Goal: Task Accomplishment & Management: Use online tool/utility

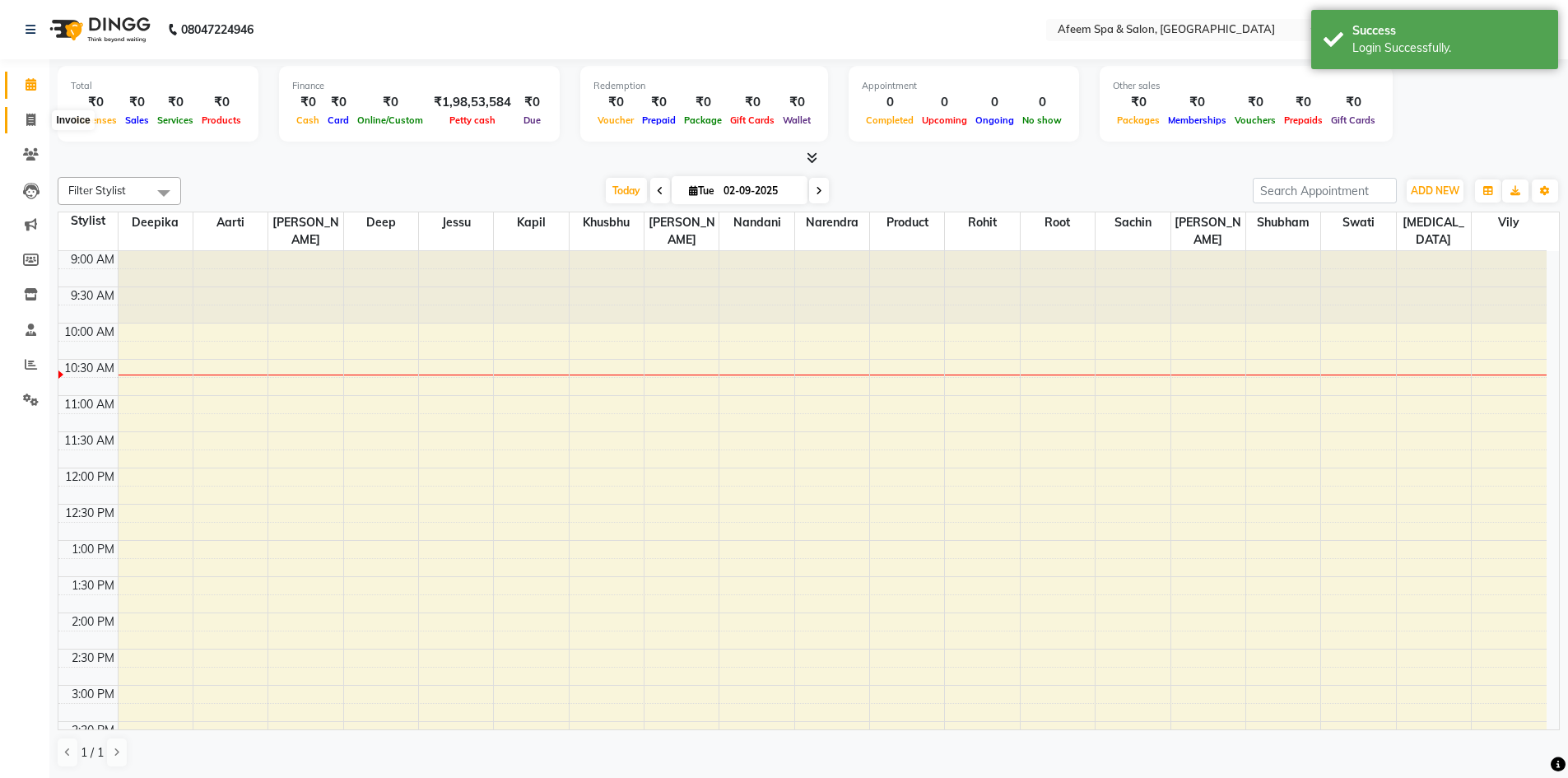
click at [28, 115] on icon at bounding box center [31, 120] width 9 height 13
select select "service"
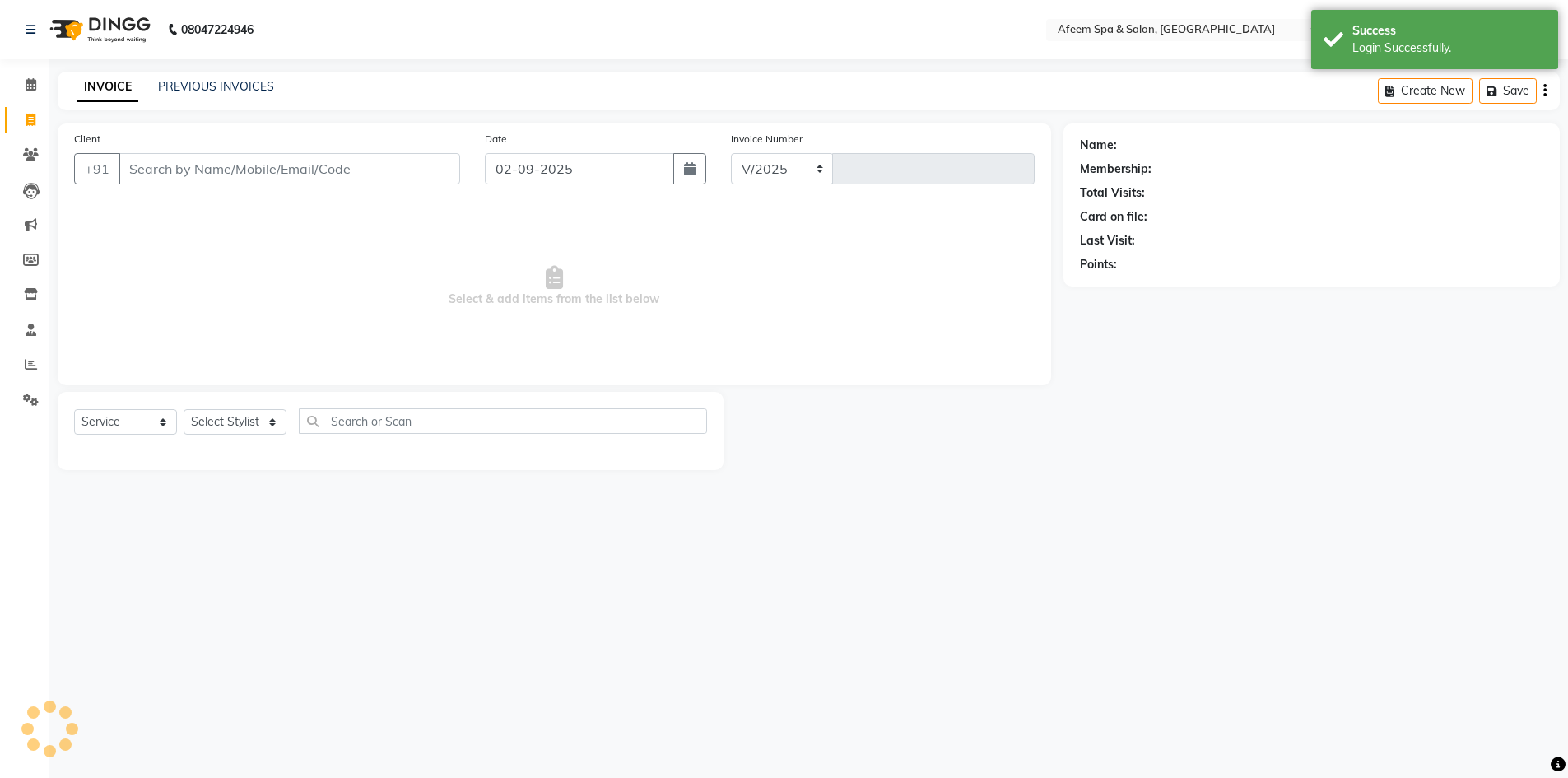
select select "750"
type input "2914"
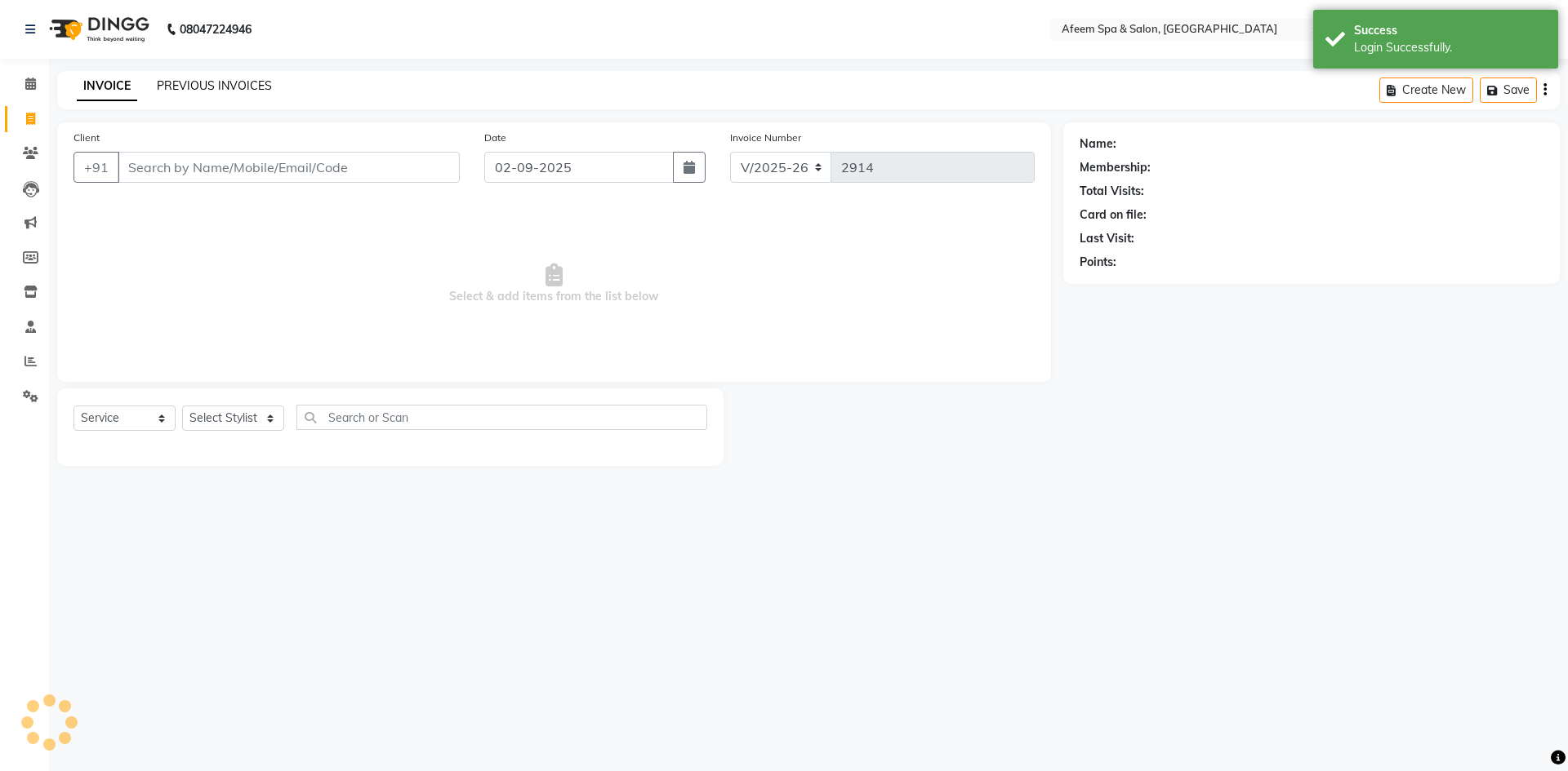
click at [206, 90] on link "PREVIOUS INVOICES" at bounding box center [214, 86] width 115 height 14
